Goal: Information Seeking & Learning: Find specific fact

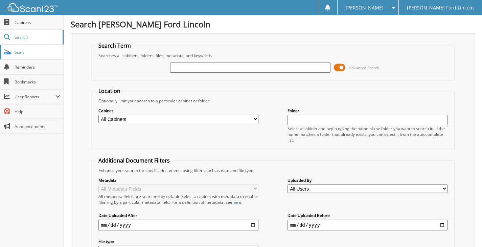
click at [33, 54] on span "Scan" at bounding box center [38, 52] width 46 height 6
type input "6296914"
type input "+6296914"
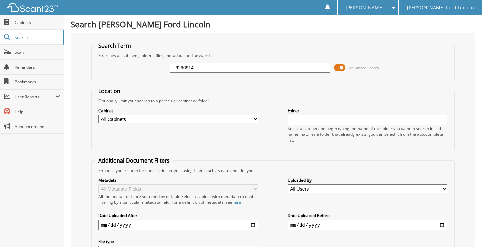
drag, startPoint x: 175, startPoint y: 68, endPoint x: 225, endPoint y: 70, distance: 50.1
click at [179, 68] on input "+6296914" at bounding box center [250, 68] width 160 height 10
click at [209, 94] on fieldset "Location Optionally limit your search to a particular cabinet or folder Cabinet…" at bounding box center [272, 118] width 363 height 63
click at [175, 66] on input "+6296914" at bounding box center [250, 68] width 160 height 10
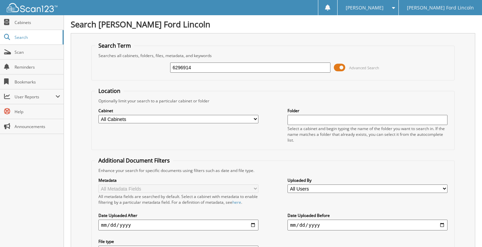
type input "36296914"
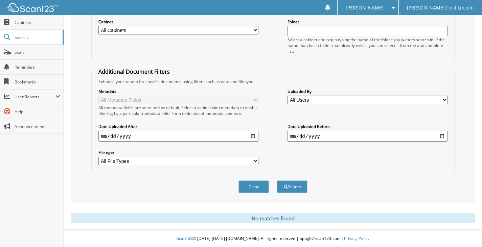
scroll to position [89, 0]
click at [289, 188] on button "Search" at bounding box center [292, 187] width 30 height 13
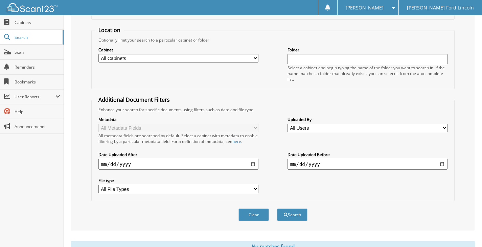
scroll to position [68, 0]
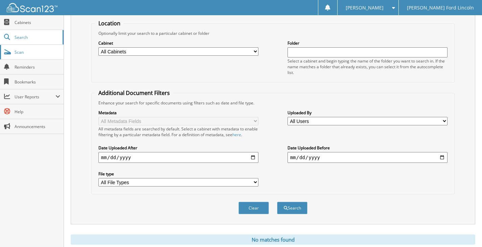
click at [18, 48] on link "Scan" at bounding box center [32, 52] width 64 height 15
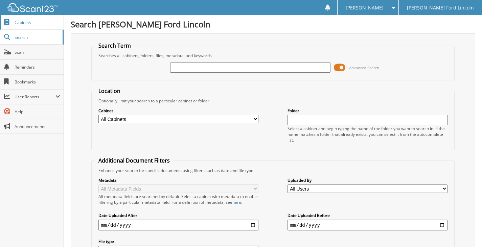
click at [21, 22] on span "Cabinets" at bounding box center [38, 23] width 46 height 6
